Goal: Check status: Check status

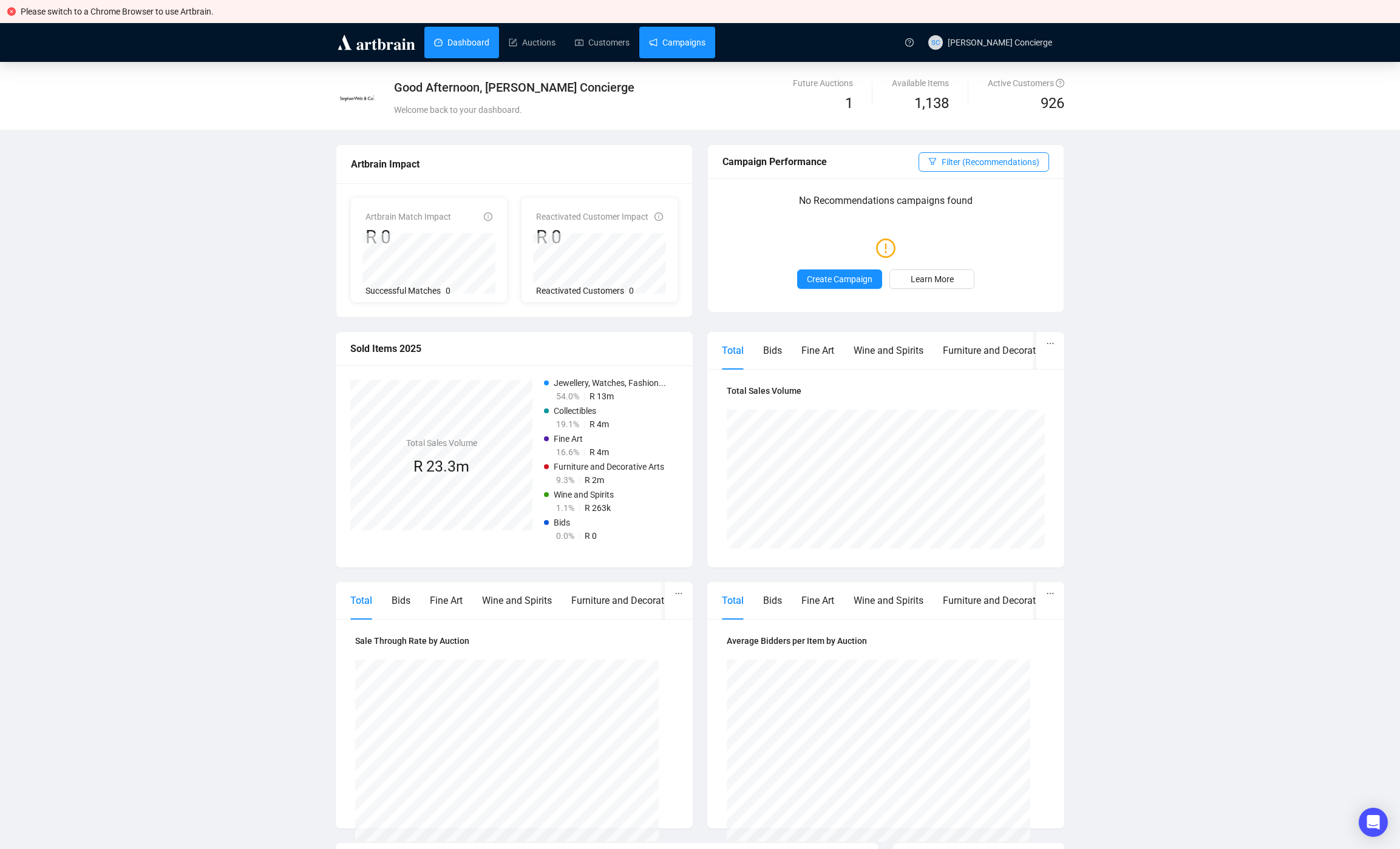
click at [690, 49] on link "Campaigns" at bounding box center [677, 42] width 56 height 31
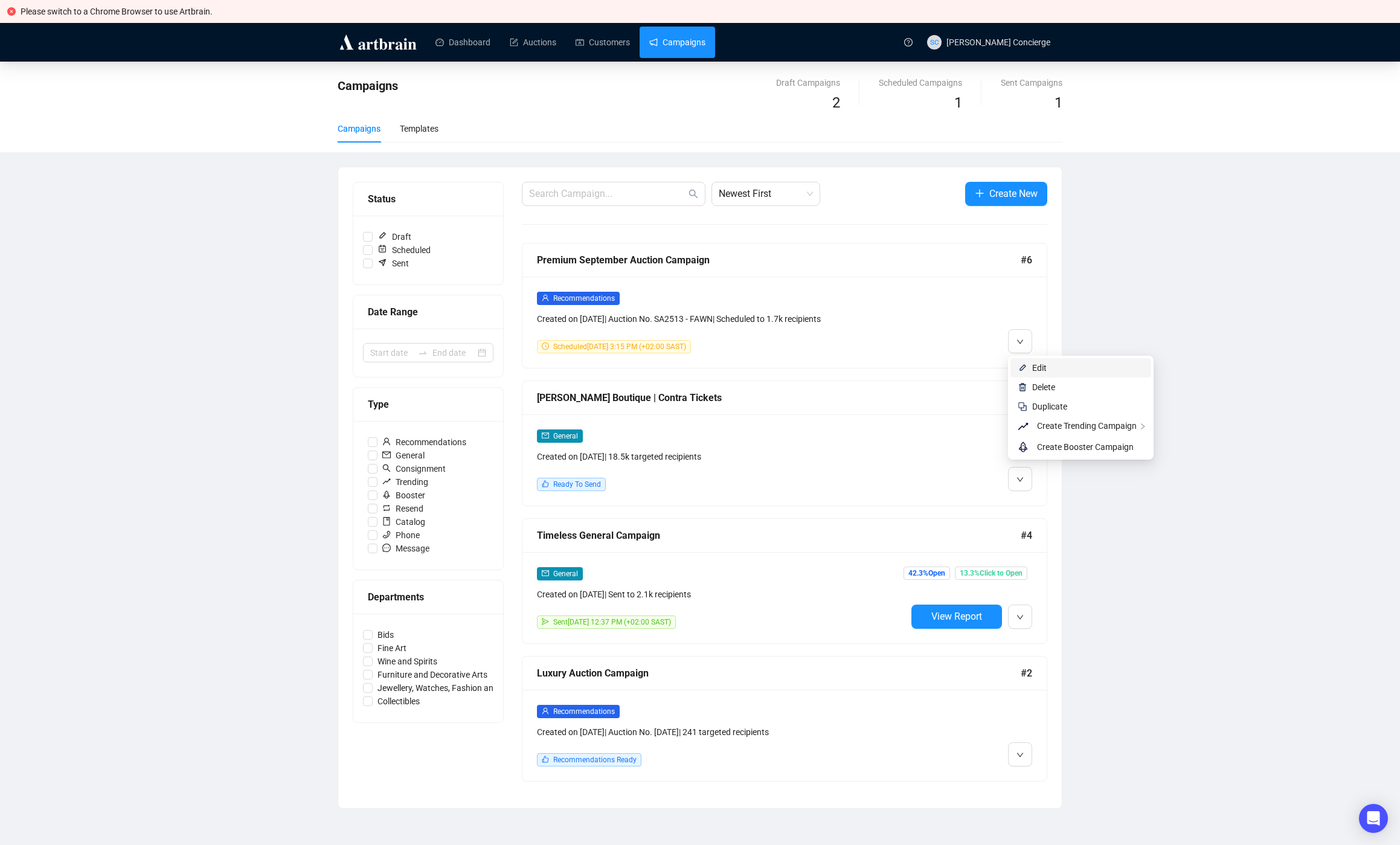
click at [1036, 361] on li "Edit" at bounding box center [1081, 368] width 141 height 19
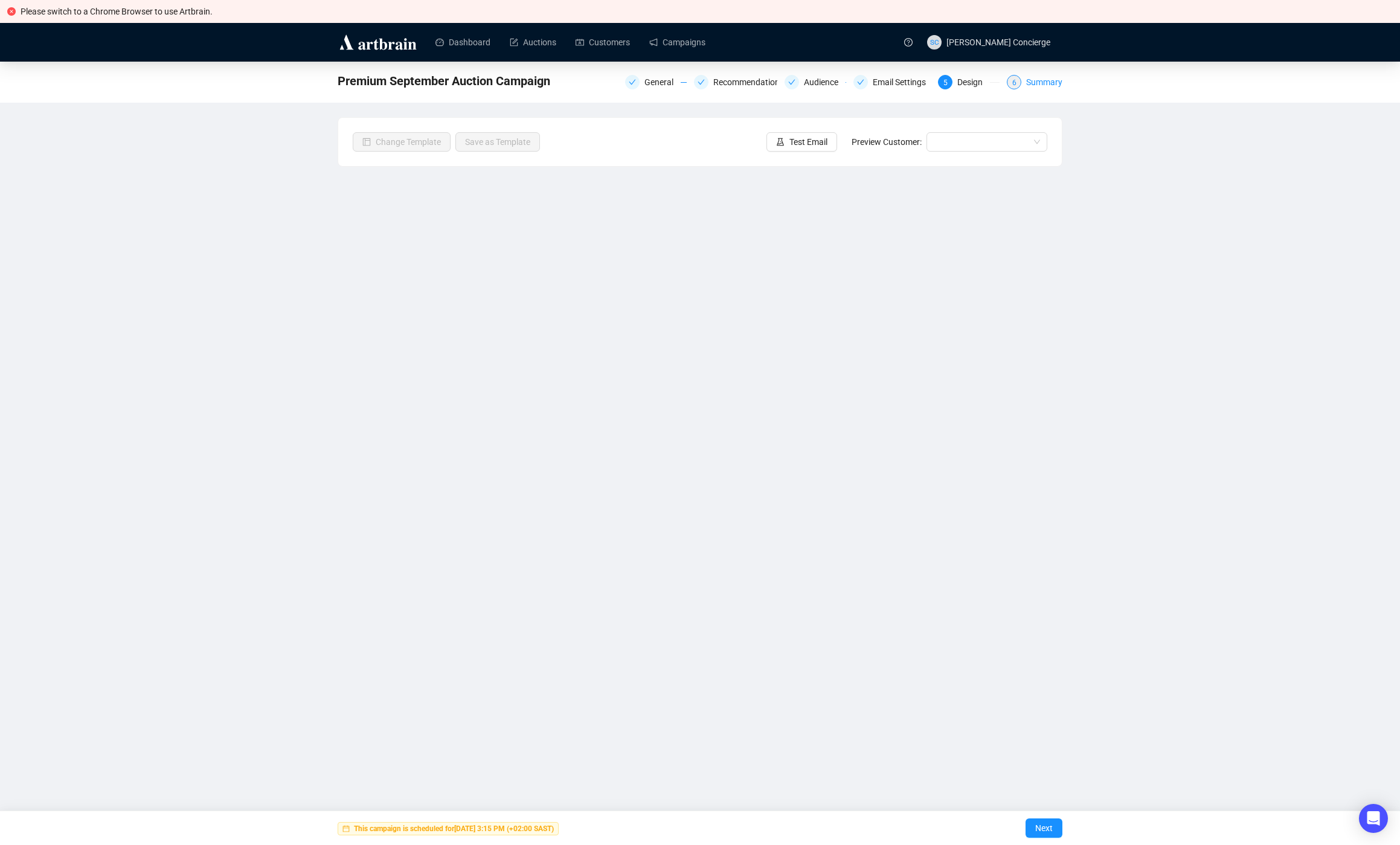
click at [1034, 86] on div "Summary" at bounding box center [1044, 82] width 36 height 15
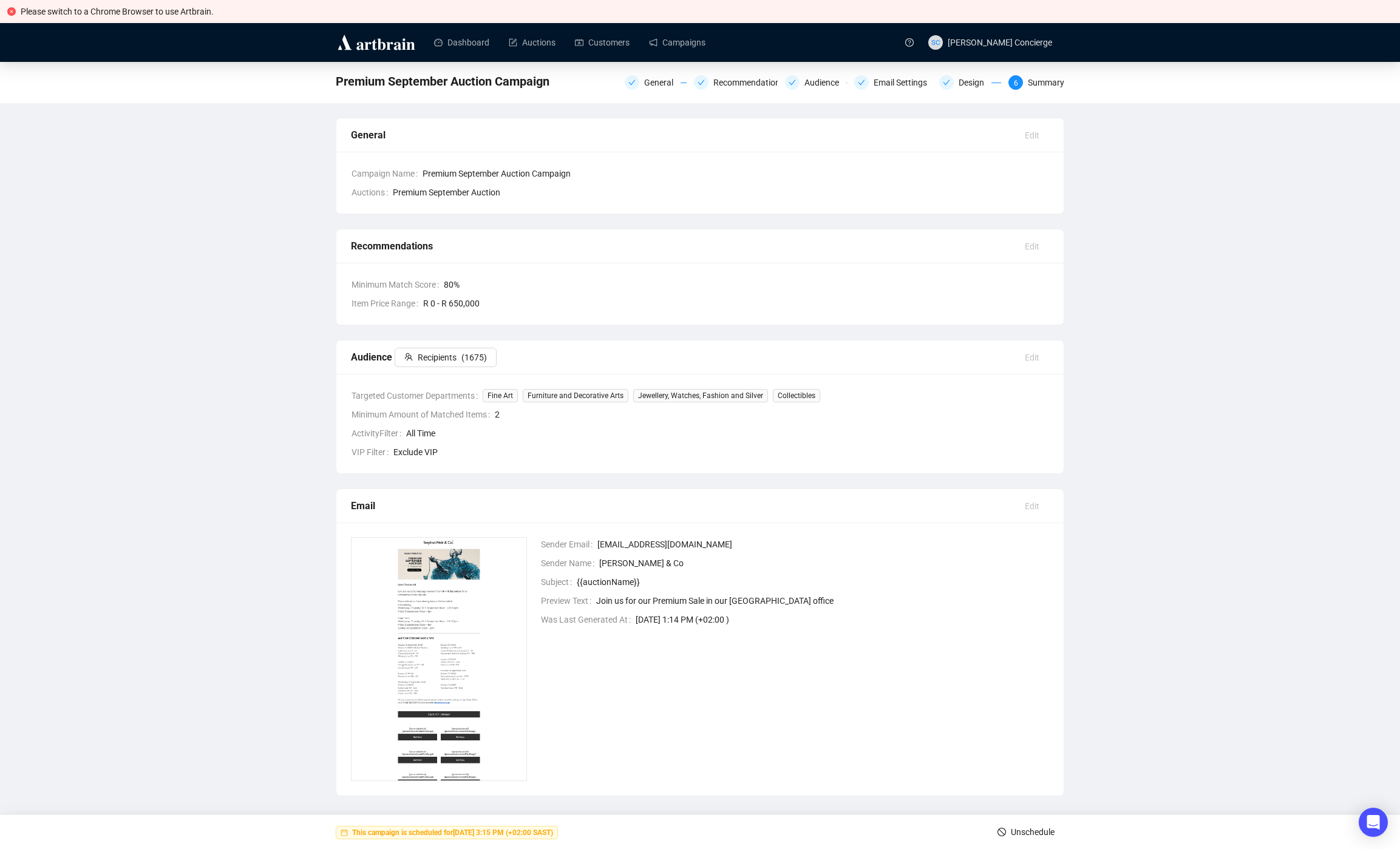
click at [1012, 833] on span "Unschedule" at bounding box center [1032, 832] width 44 height 34
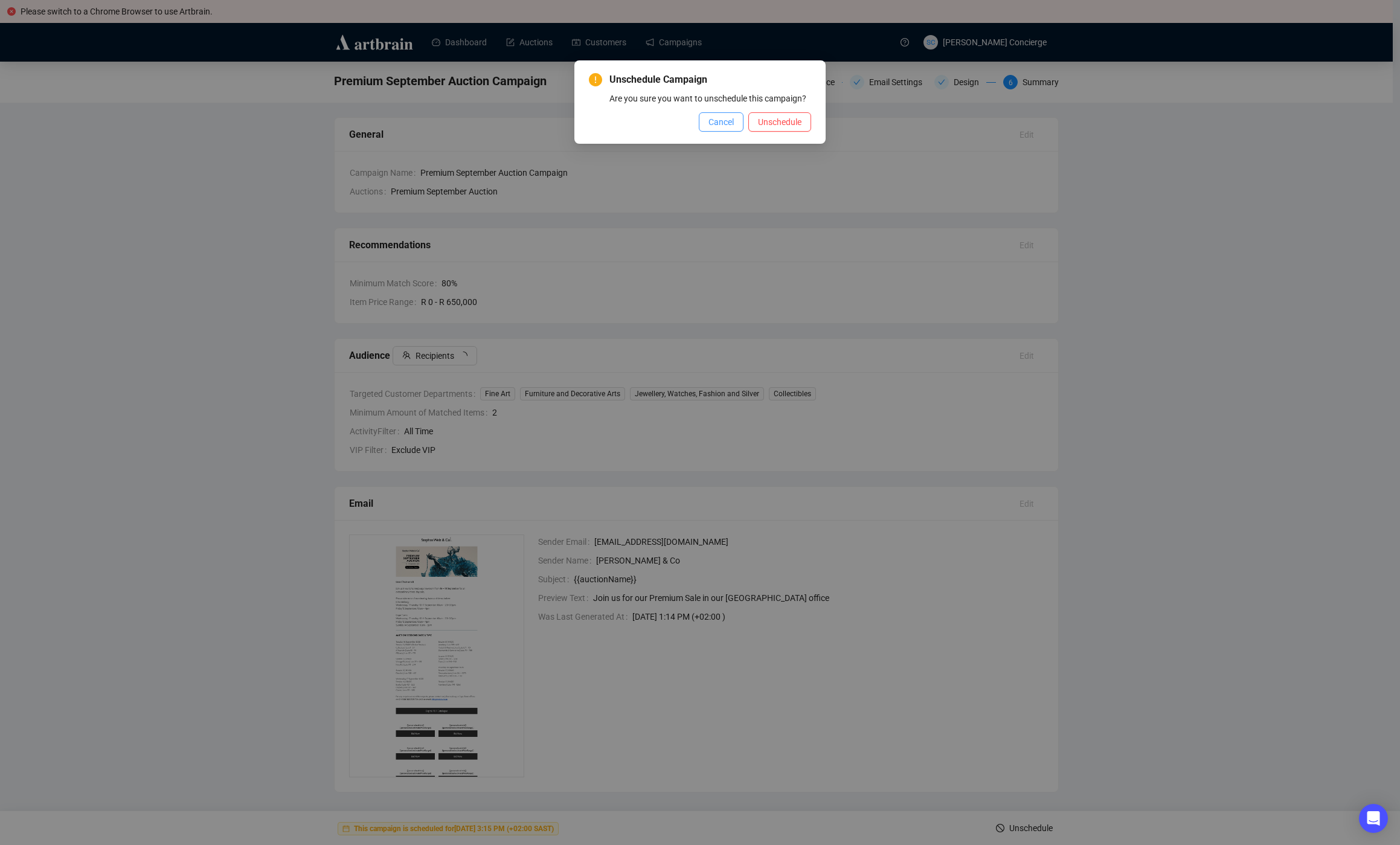
click at [699, 131] on button "Cancel" at bounding box center [721, 122] width 44 height 19
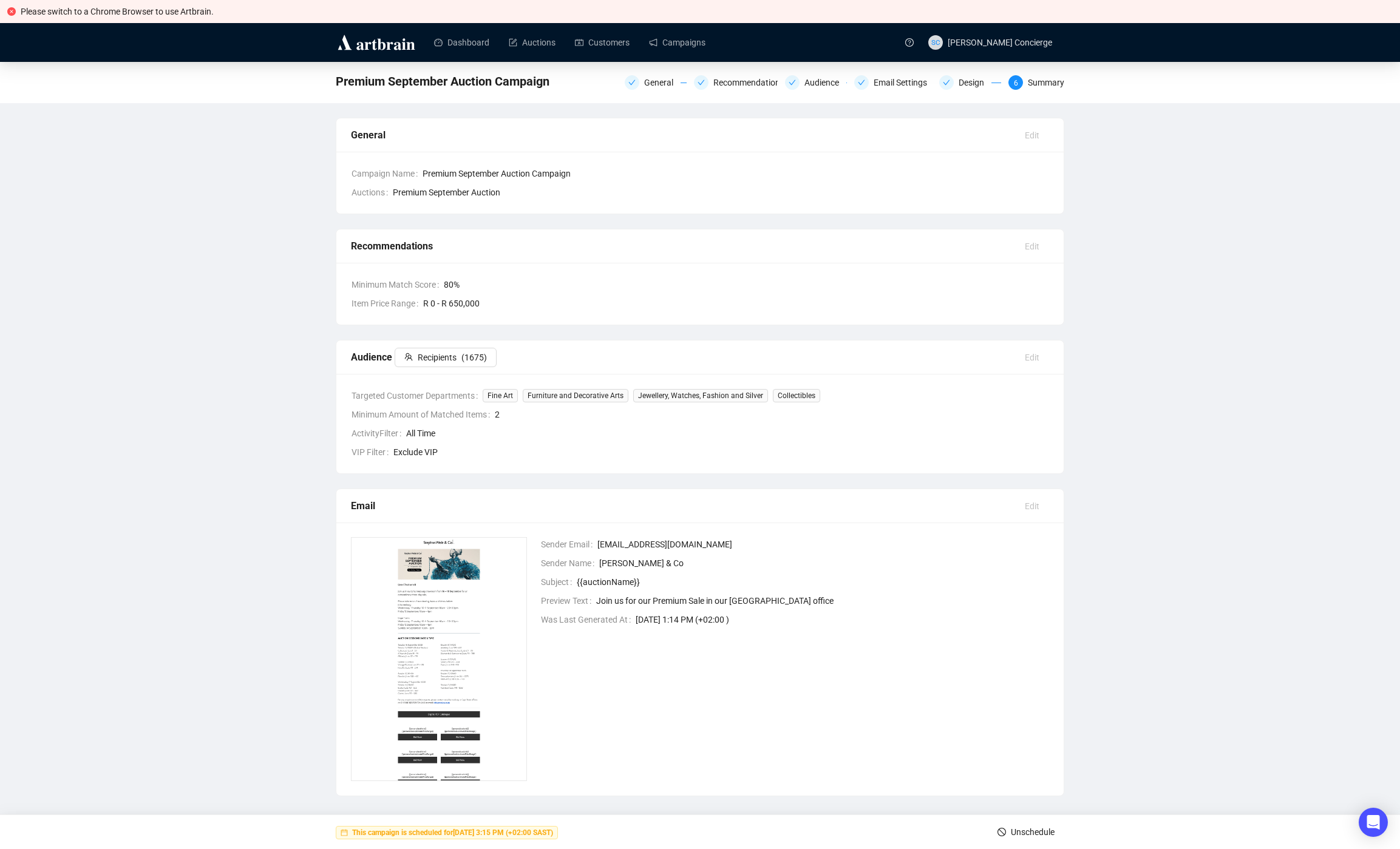
scroll to position [8, 0]
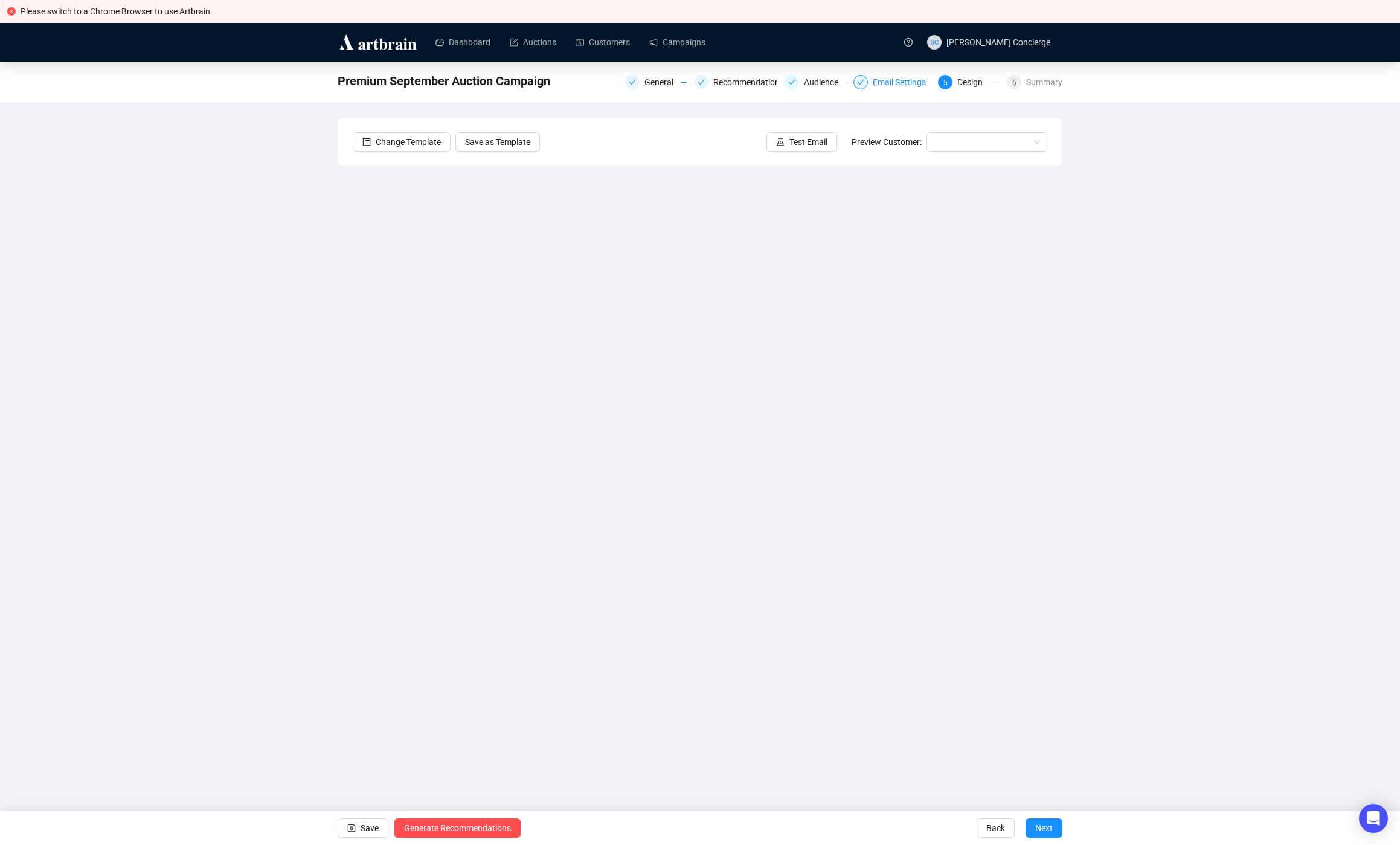
click at [899, 79] on div "Email Settings" at bounding box center [902, 82] width 60 height 15
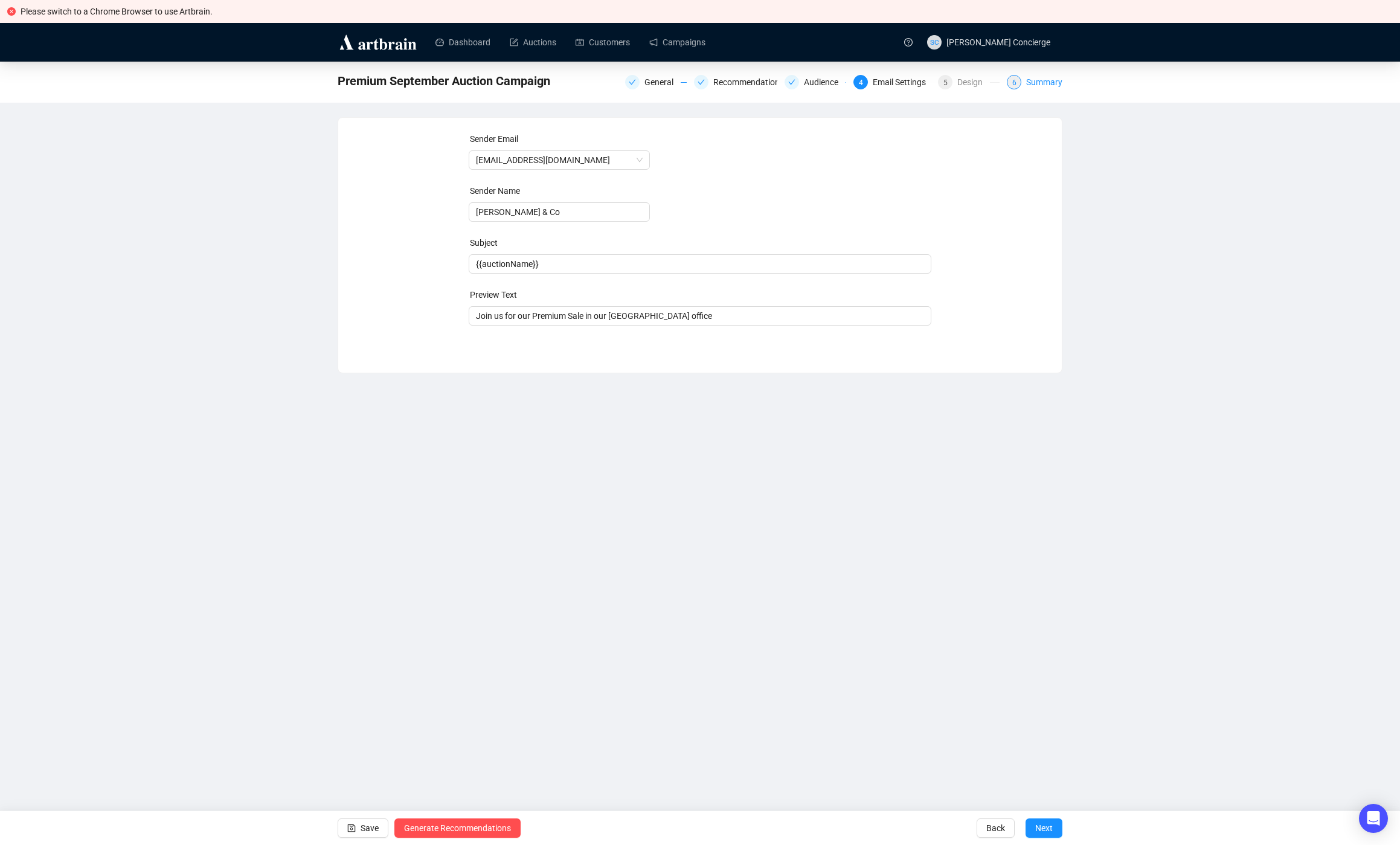
click at [1041, 83] on div "Summary" at bounding box center [1044, 82] width 36 height 15
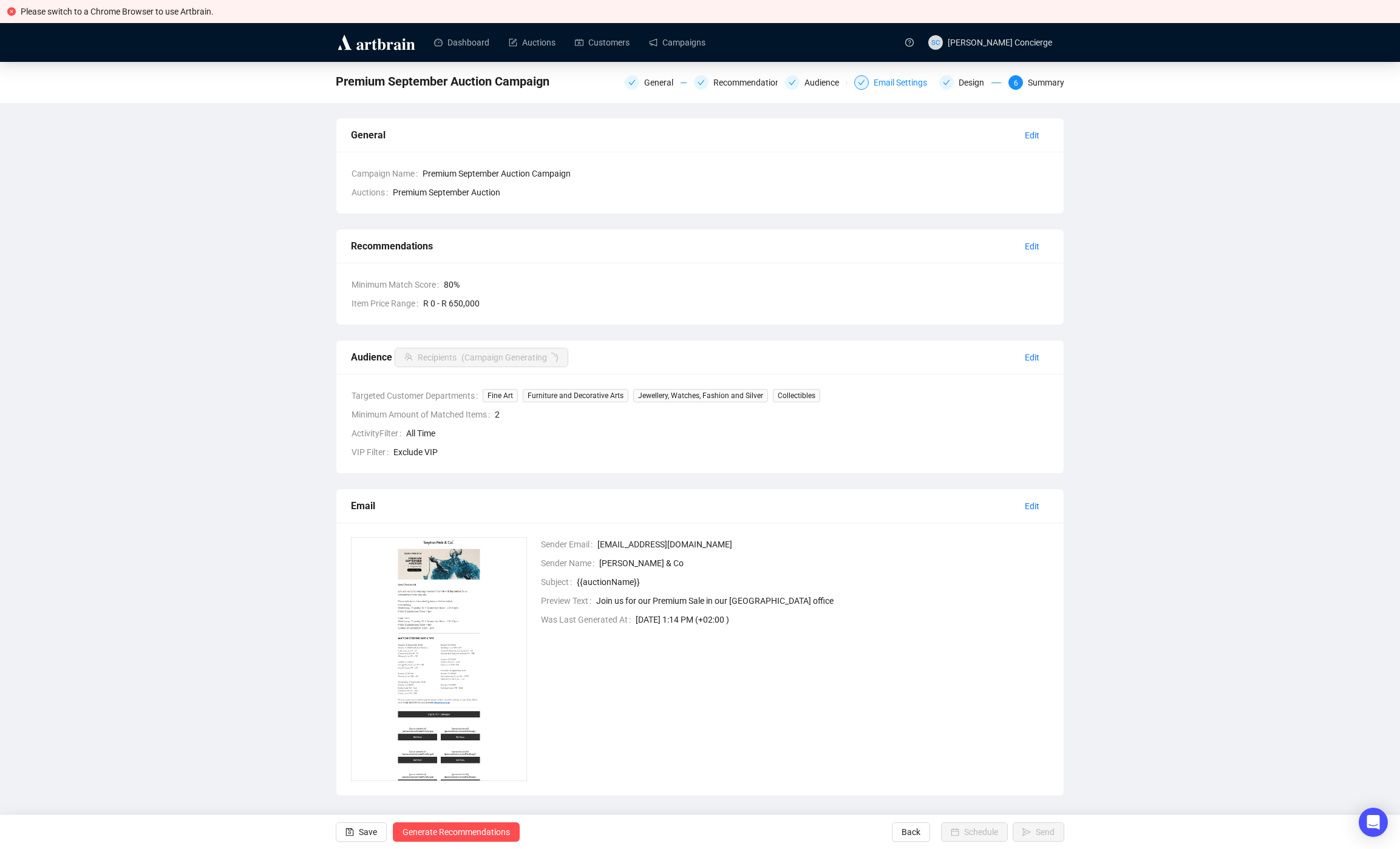
click at [898, 89] on div "Email Settings" at bounding box center [904, 82] width 61 height 15
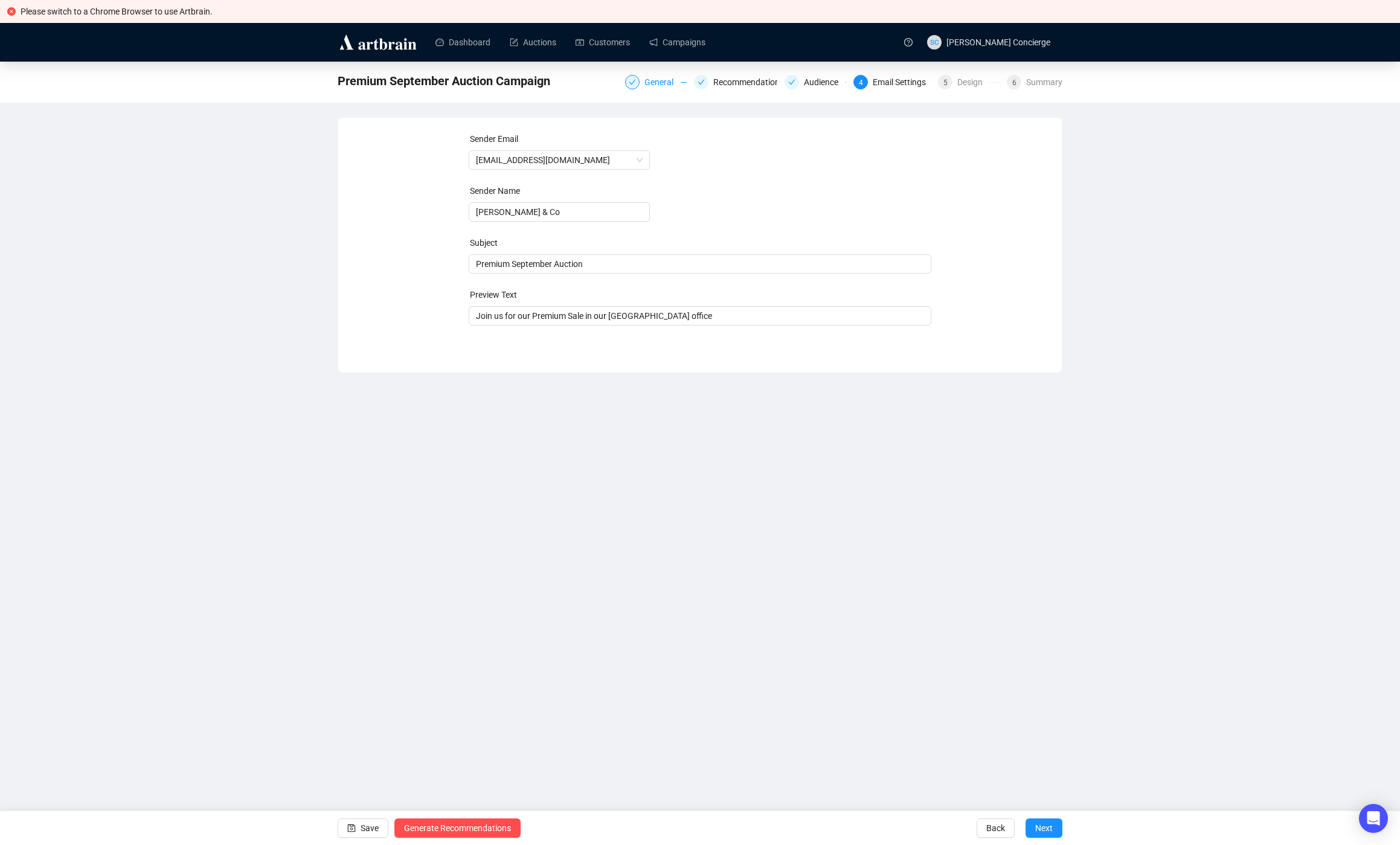
click at [655, 81] on div "General" at bounding box center [662, 82] width 36 height 15
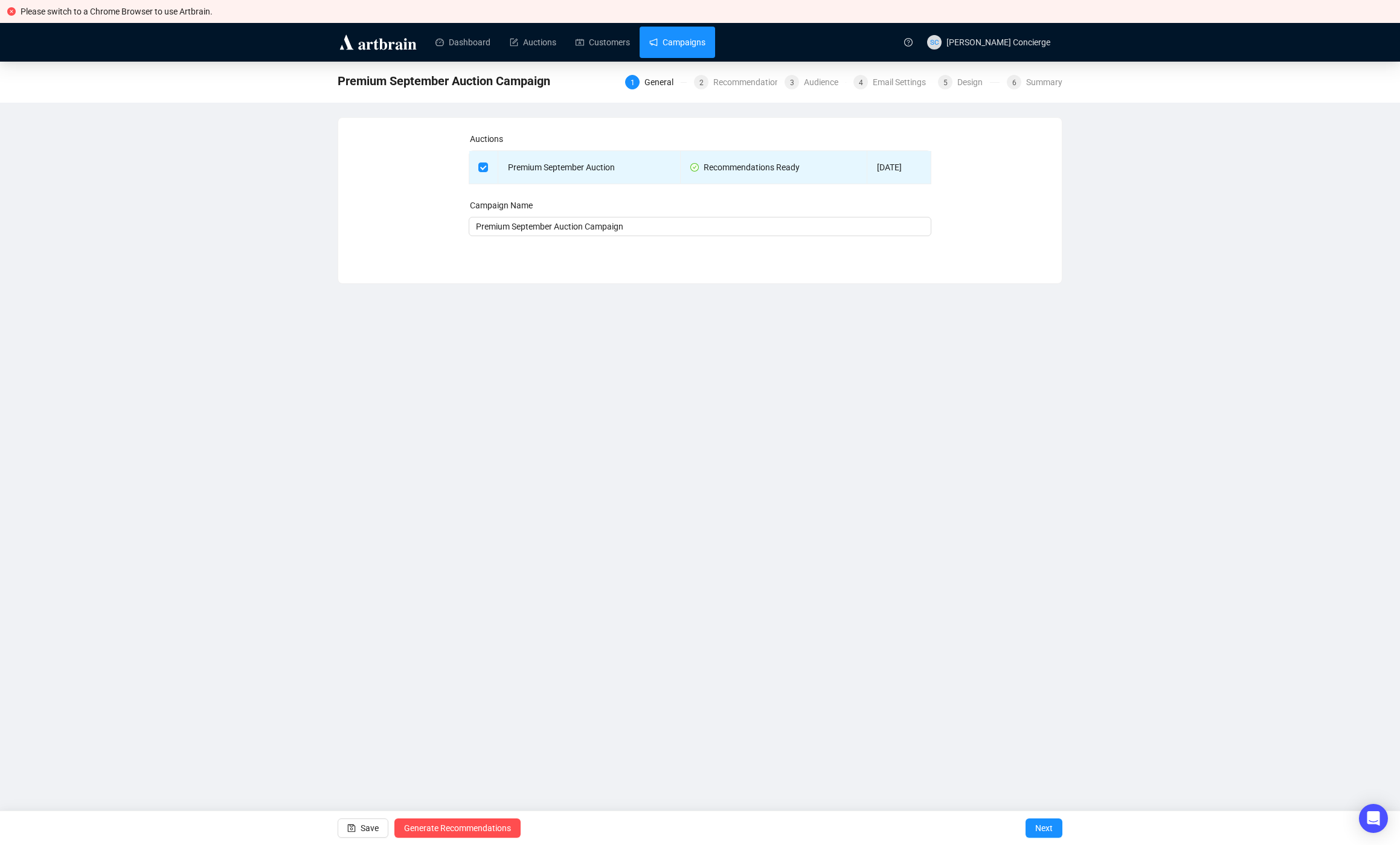
click at [694, 41] on link "Campaigns" at bounding box center [677, 42] width 56 height 31
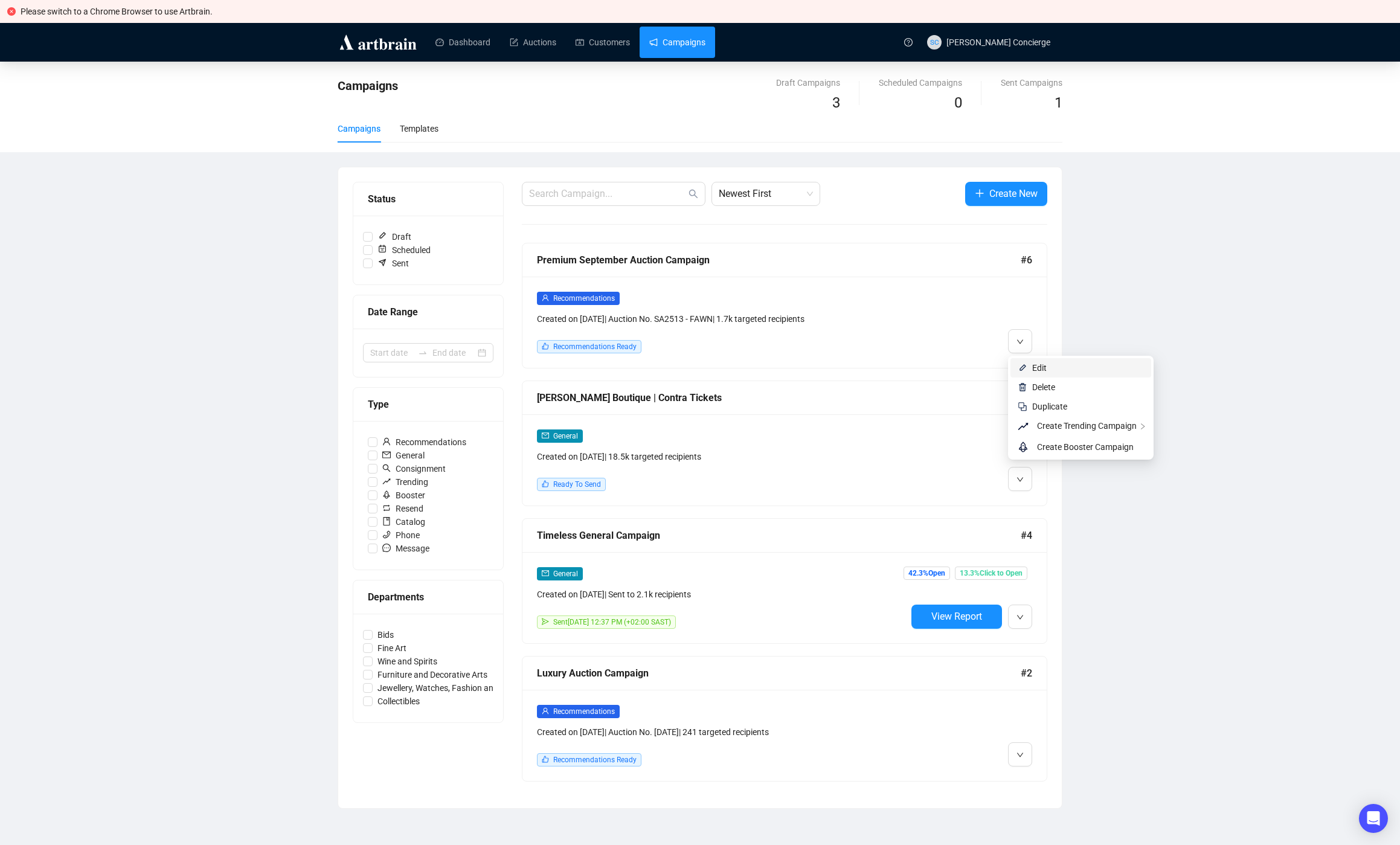
click at [1030, 364] on li "Edit" at bounding box center [1081, 368] width 141 height 19
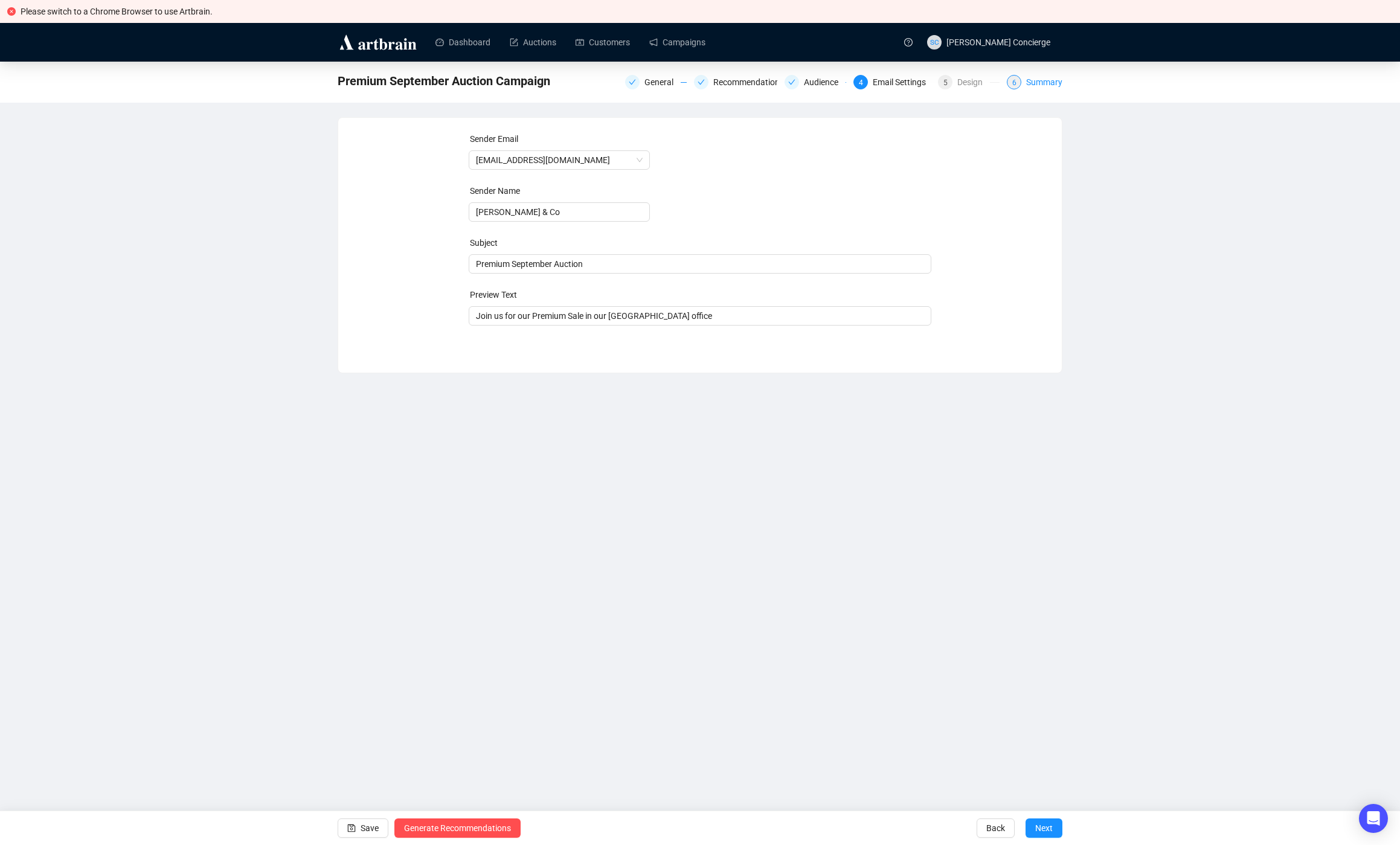
click at [1034, 80] on div "Summary" at bounding box center [1044, 82] width 36 height 15
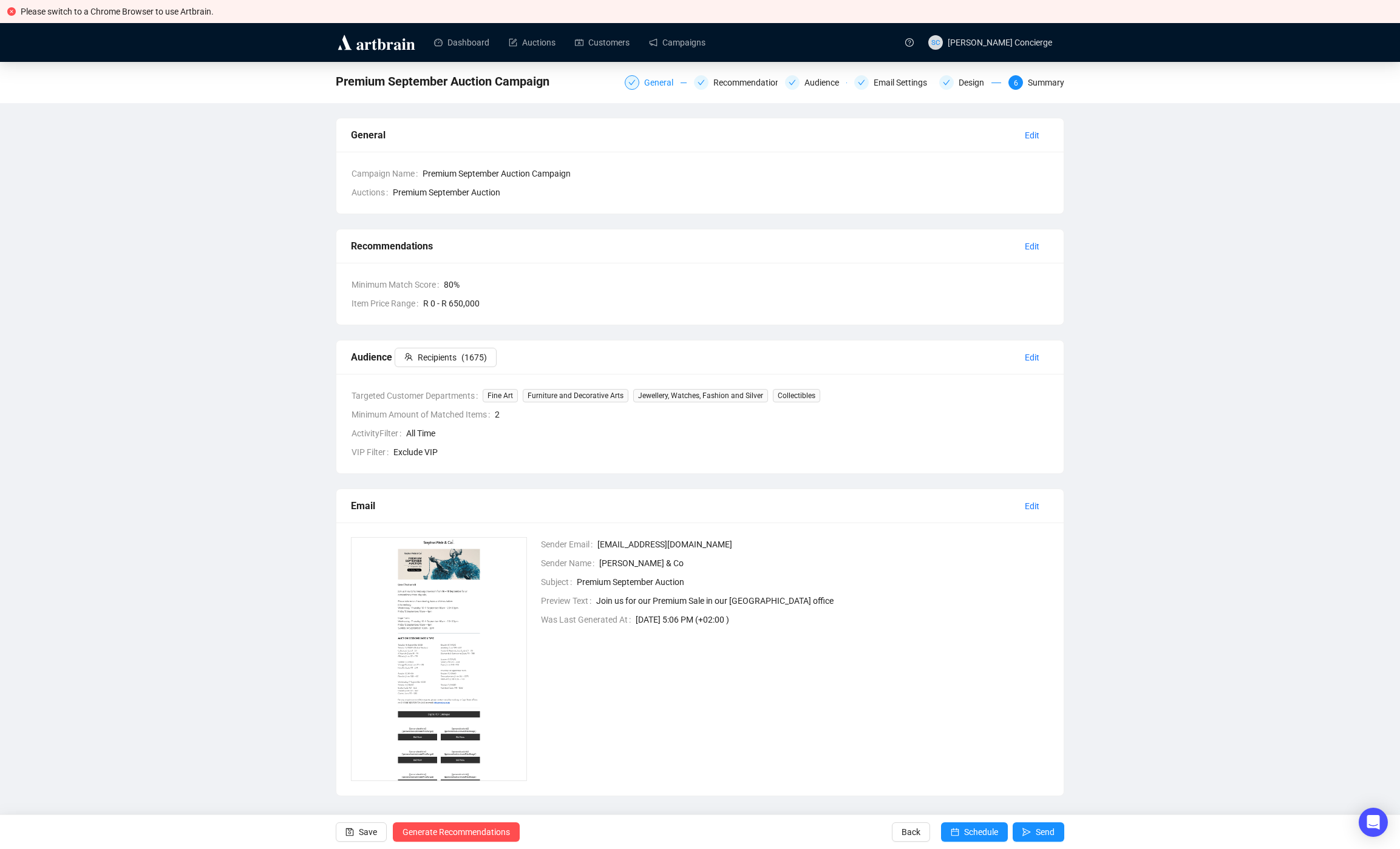
click at [672, 78] on div "General" at bounding box center [662, 82] width 36 height 15
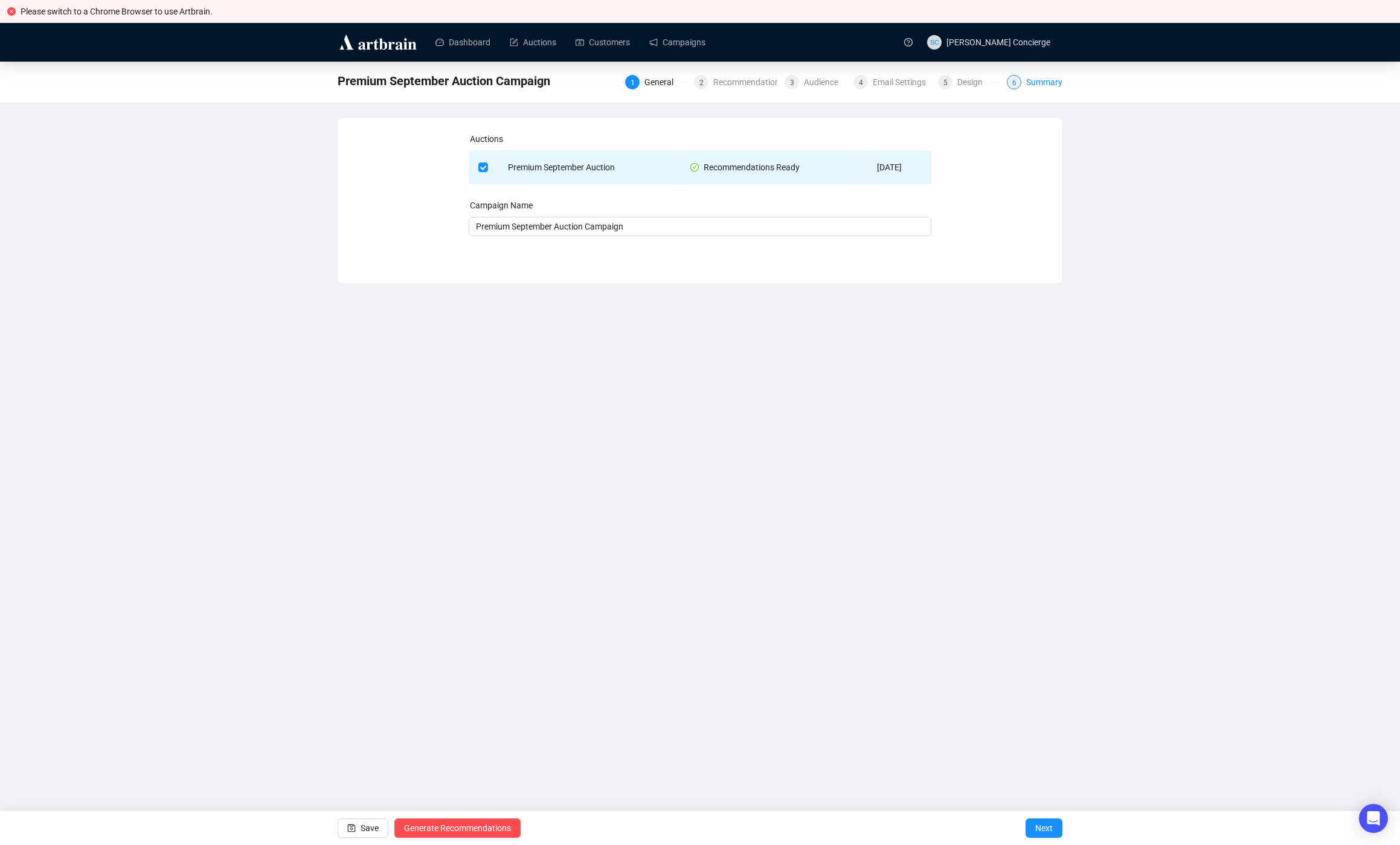
click at [1051, 80] on div "Summary" at bounding box center [1044, 82] width 36 height 15
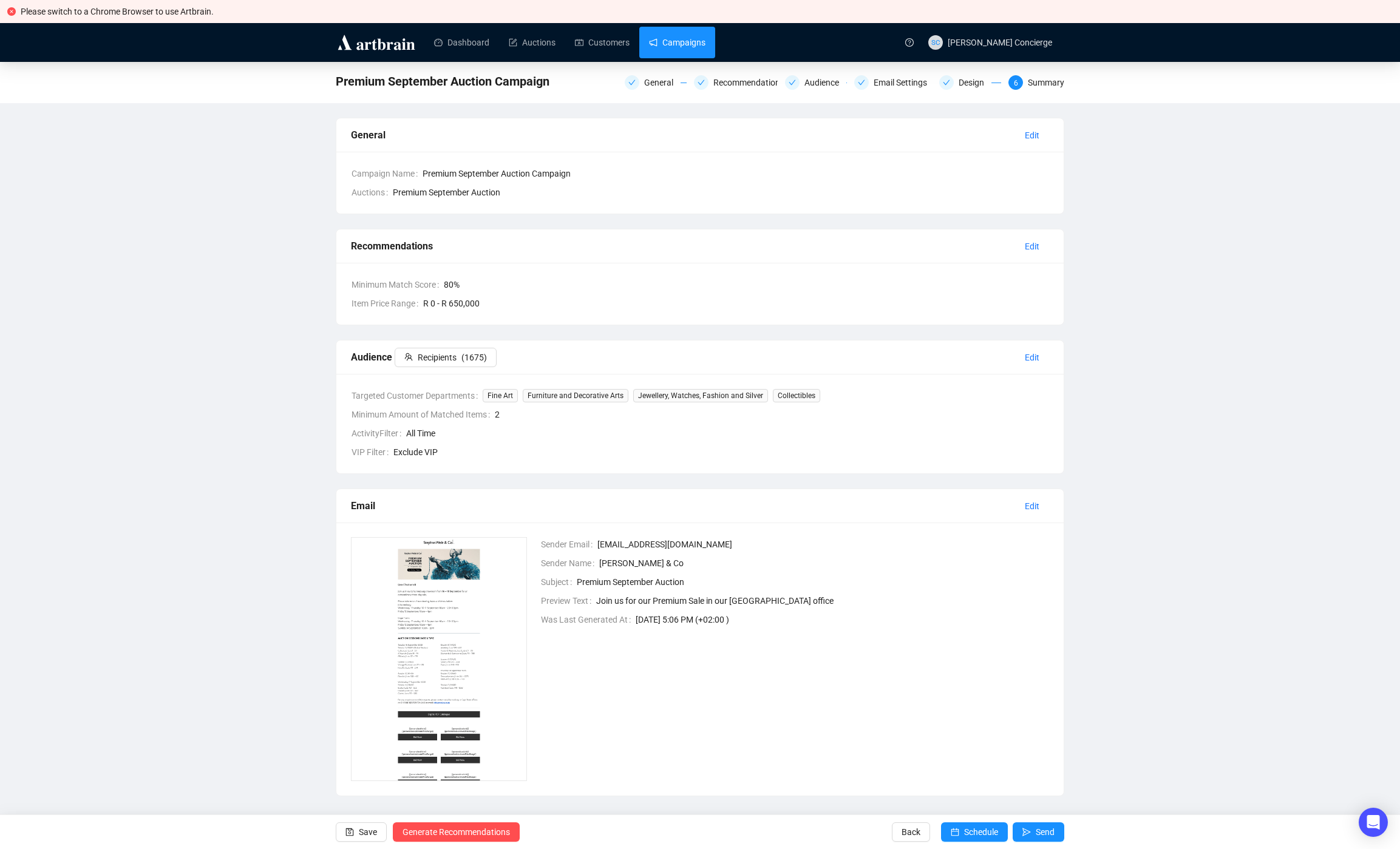
click at [676, 41] on link "Campaigns" at bounding box center [677, 42] width 56 height 31
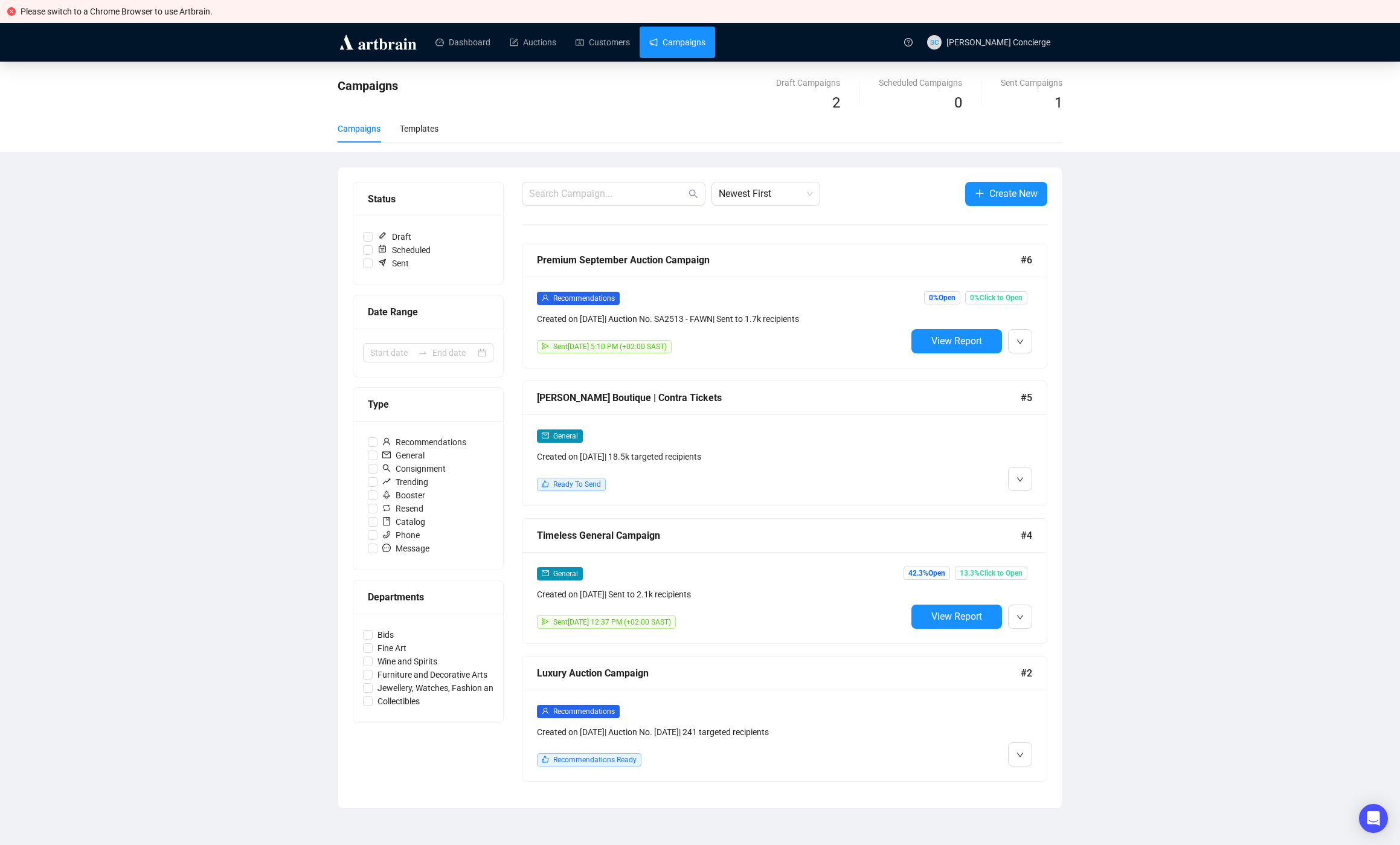
click at [960, 344] on span "View Report" at bounding box center [956, 341] width 51 height 11
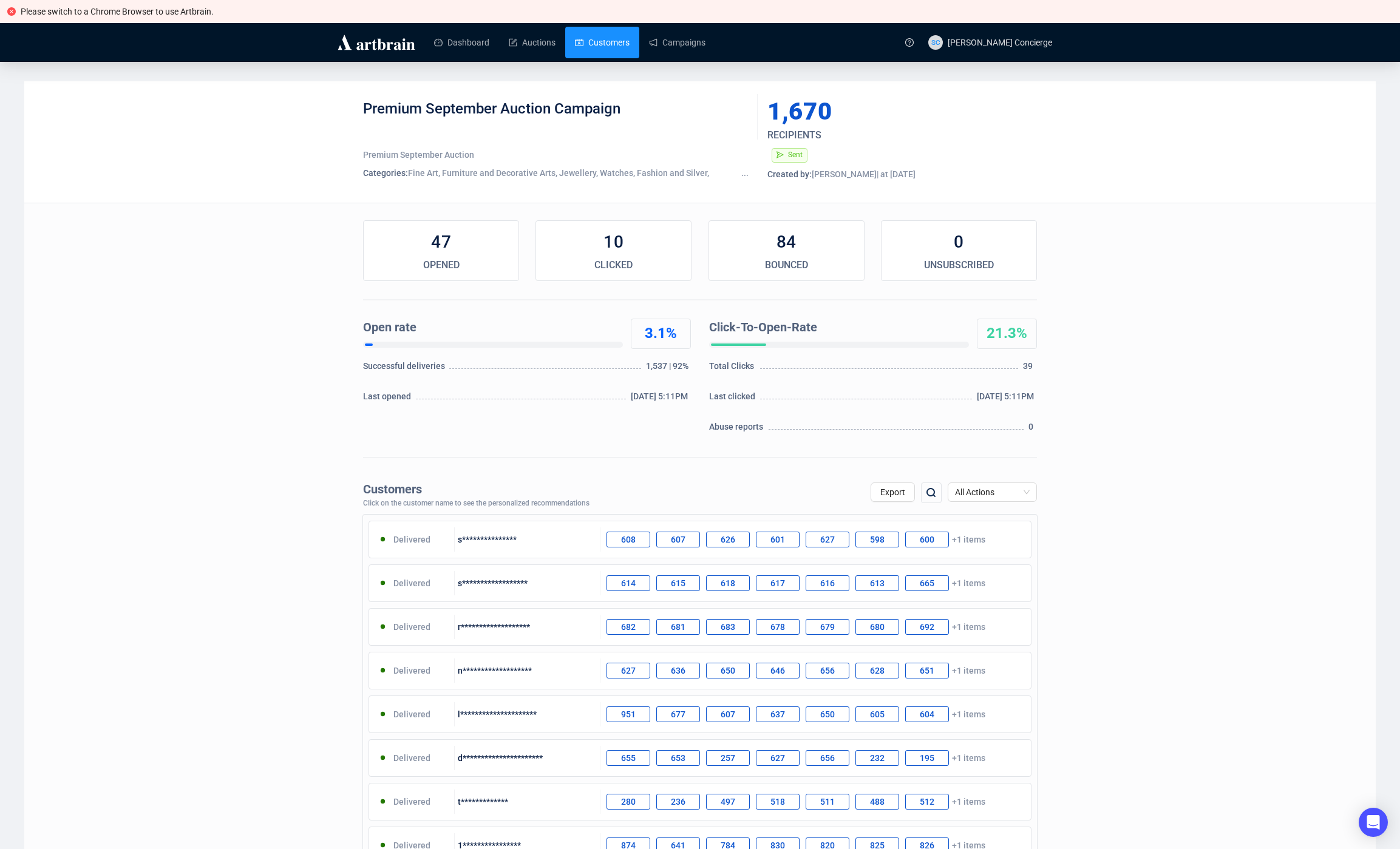
click at [625, 40] on link "Customers" at bounding box center [602, 42] width 55 height 31
